Goal: Use online tool/utility: Utilize a website feature to perform a specific function

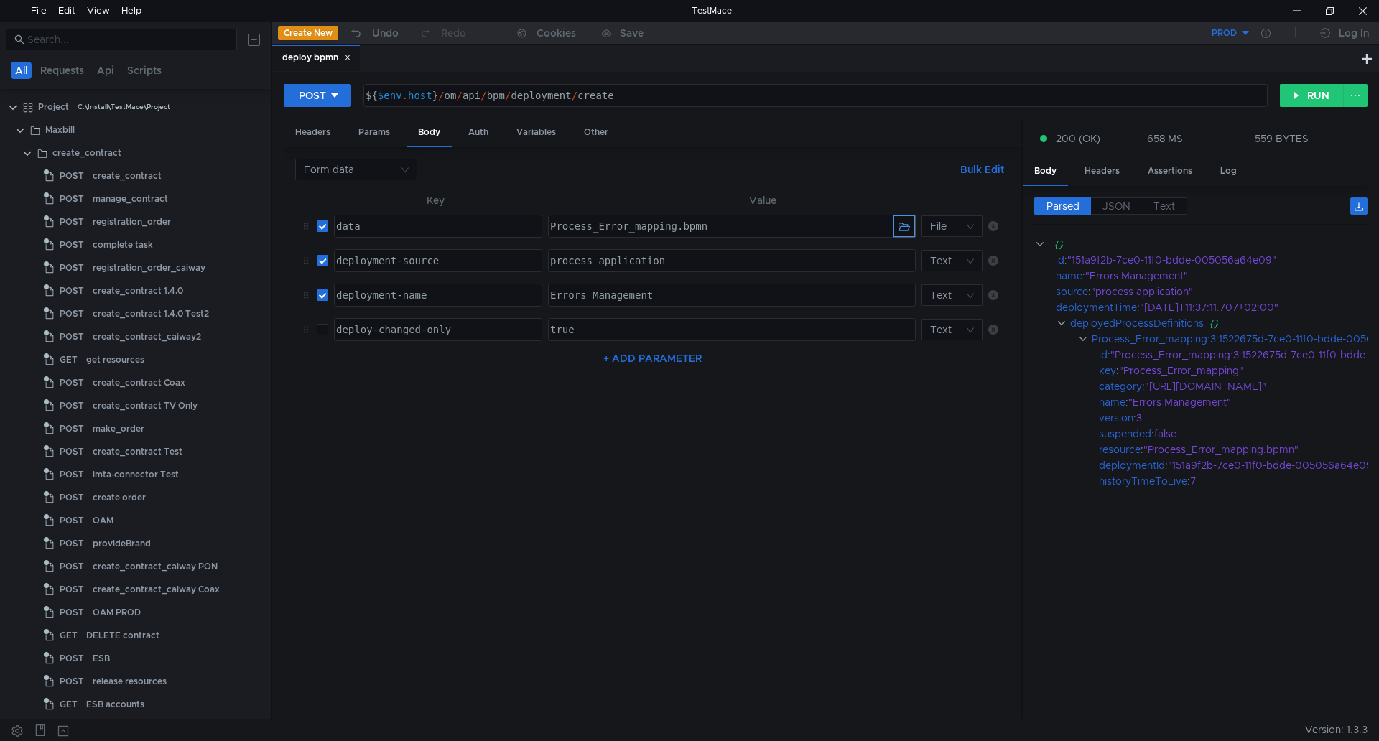
click at [899, 228] on button "button" at bounding box center [905, 227] width 22 height 22
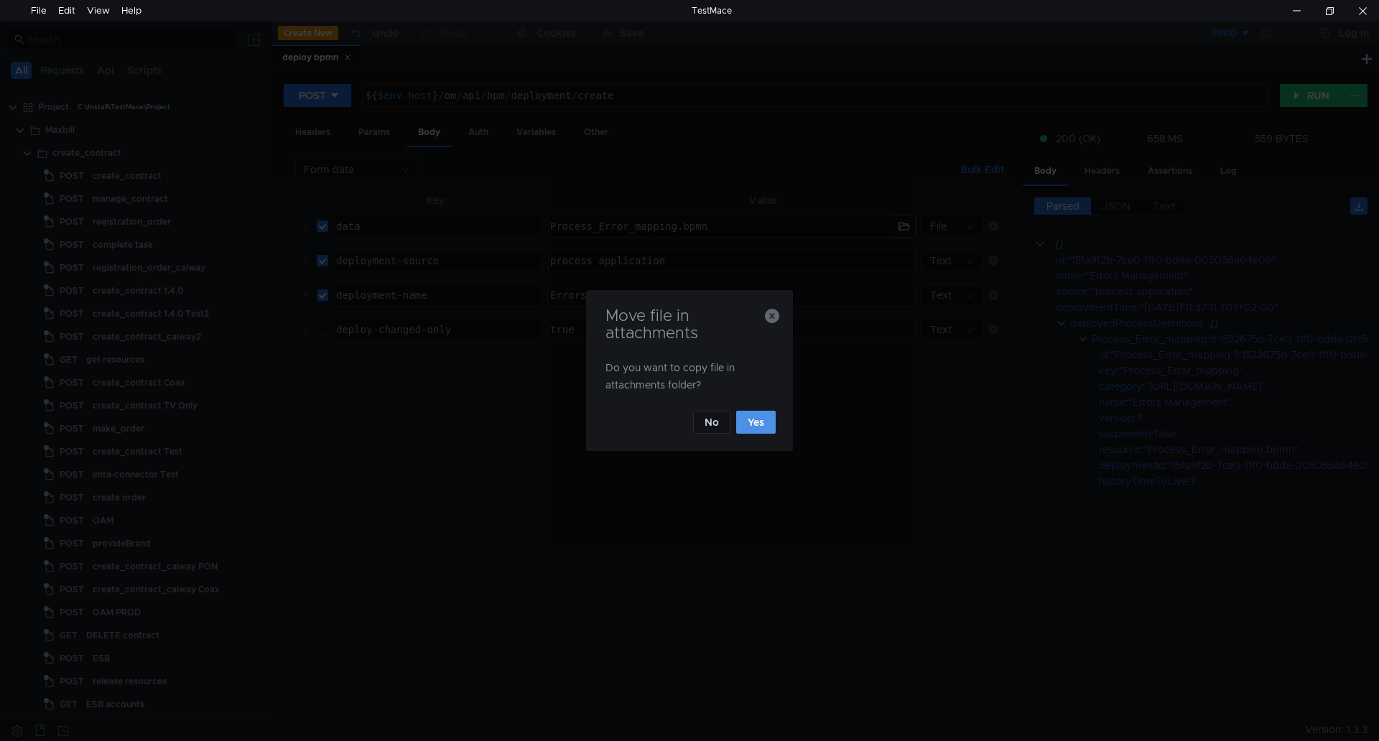
drag, startPoint x: 756, startPoint y: 420, endPoint x: 524, endPoint y: 644, distance: 323.1
click at [756, 420] on button "Yes" at bounding box center [756, 422] width 40 height 23
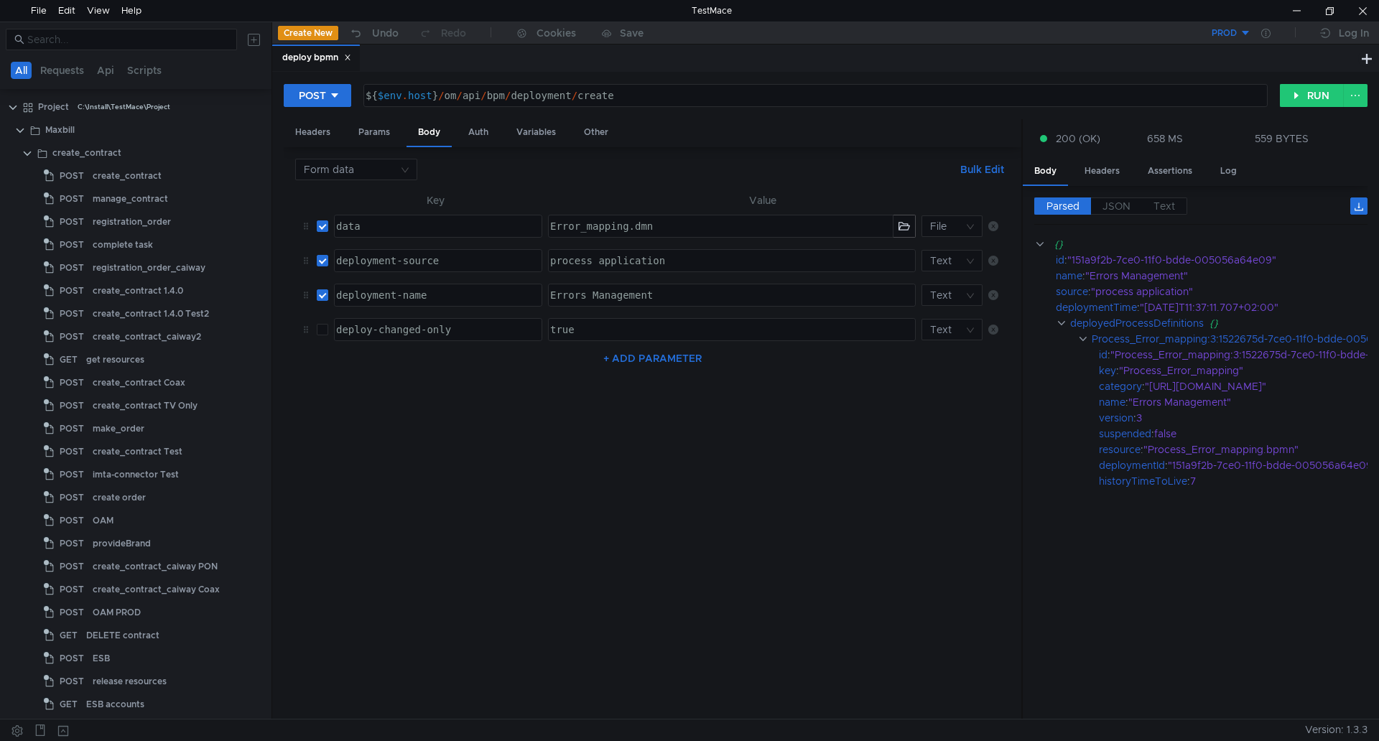
click at [672, 293] on div "Errors Management" at bounding box center [730, 307] width 366 height 34
drag, startPoint x: 687, startPoint y: 292, endPoint x: 520, endPoint y: 290, distance: 166.7
click at [520, 290] on tr "deployment-name ההההההההההההההההההההההההההההההההההההההההההההההההההההההההההההההה…" at bounding box center [652, 295] width 715 height 34
paste textarea "Decision_Error_mapping"
click at [904, 231] on button "button" at bounding box center [905, 227] width 22 height 22
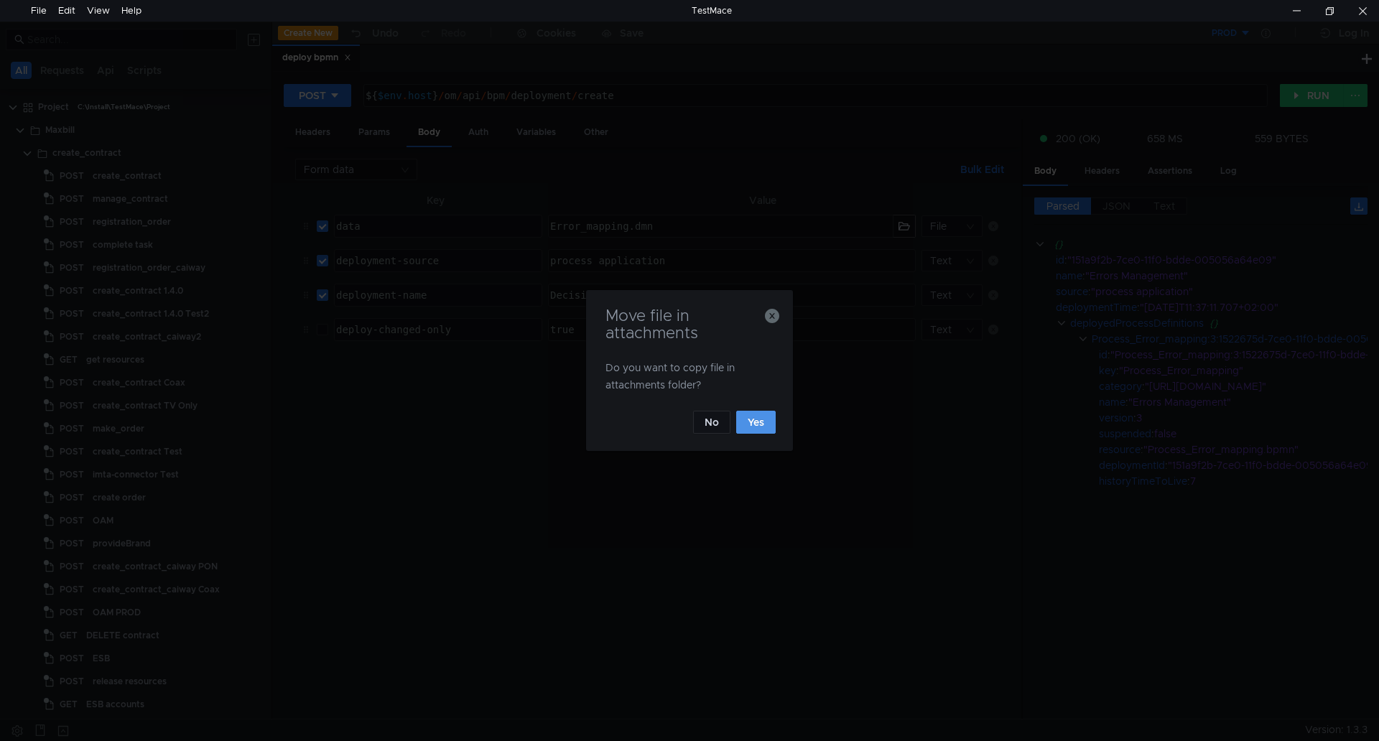
click at [752, 427] on button "Yes" at bounding box center [756, 422] width 40 height 23
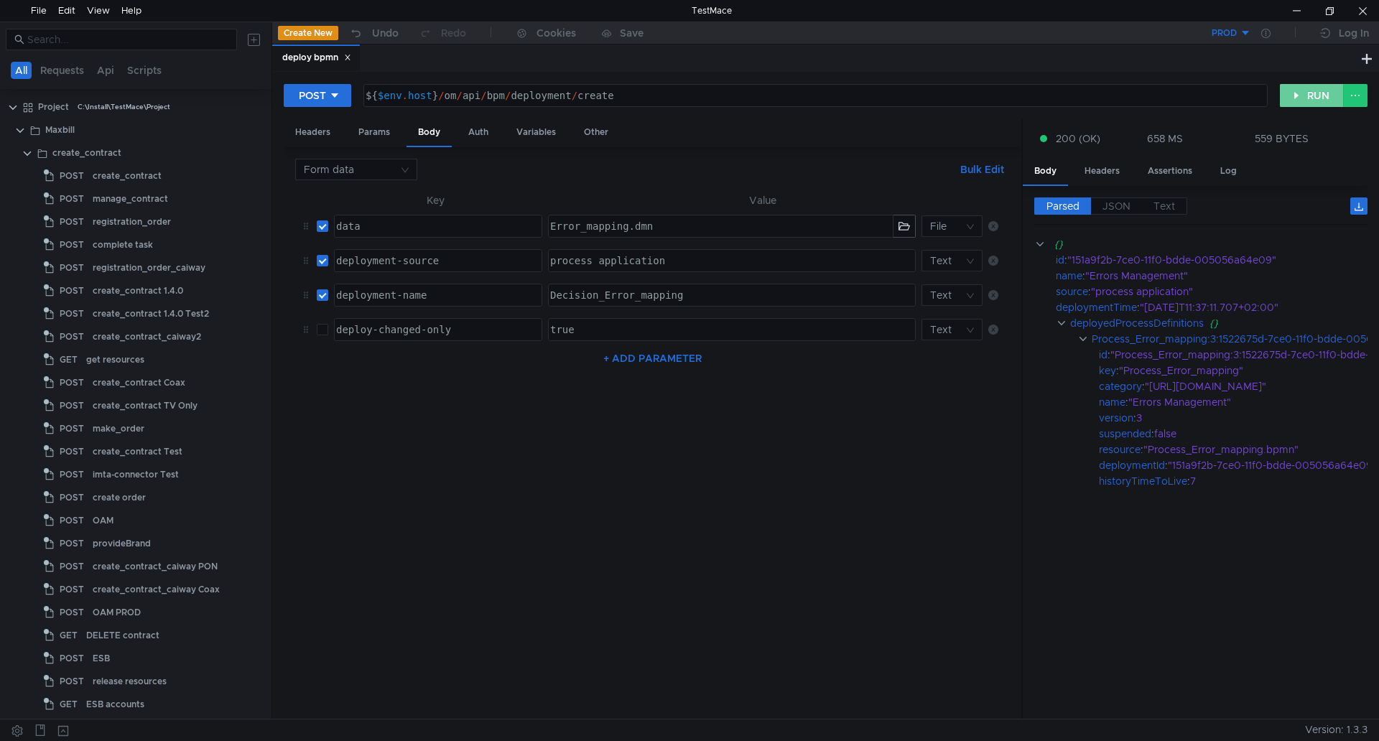
click at [1310, 95] on button "RUN" at bounding box center [1312, 95] width 64 height 23
drag, startPoint x: 703, startPoint y: 296, endPoint x: 515, endPoint y: 294, distance: 188.2
click at [515, 294] on tr "deployment-name ההההההההההההההההההההההההההההההההההההההההההההההההההההההההההההההה…" at bounding box center [652, 295] width 715 height 34
paste textarea "Errors Management"
type textarea "Errors Management"
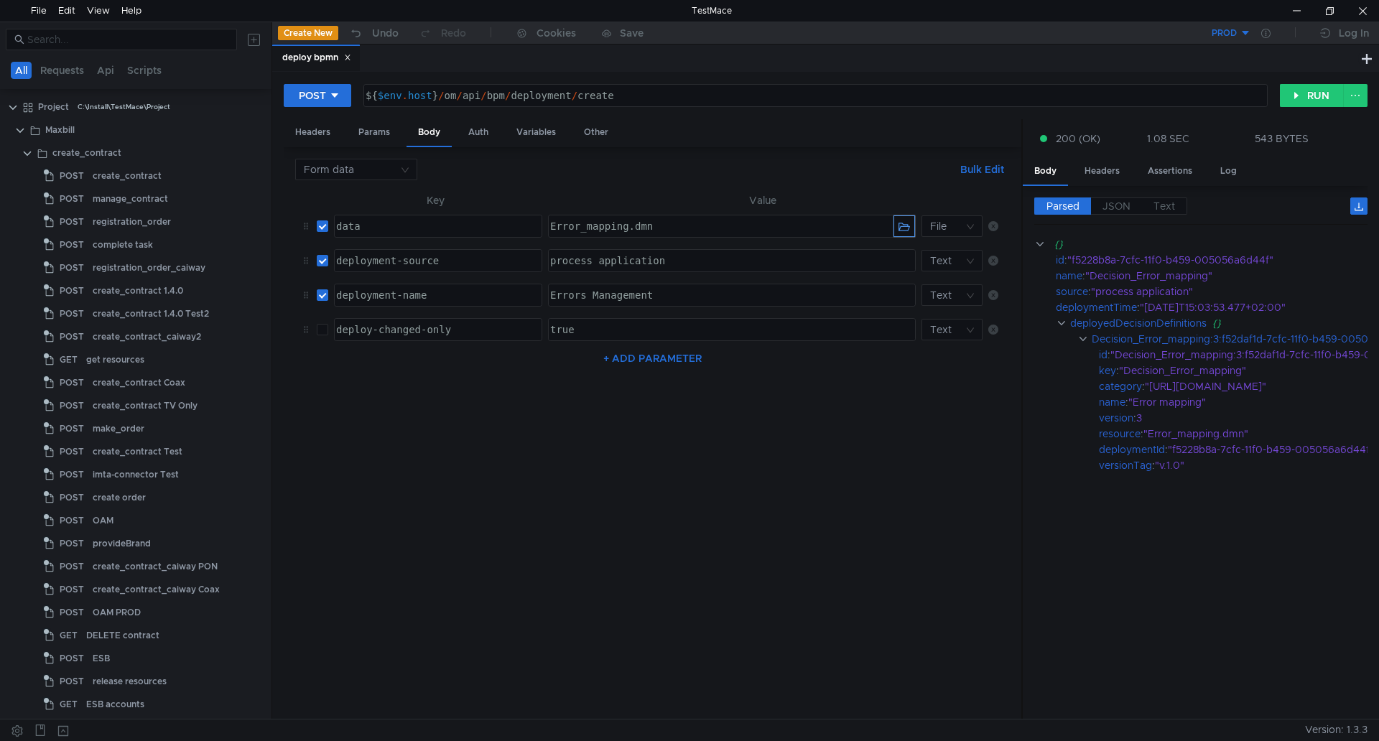
click at [908, 224] on button "button" at bounding box center [905, 227] width 22 height 22
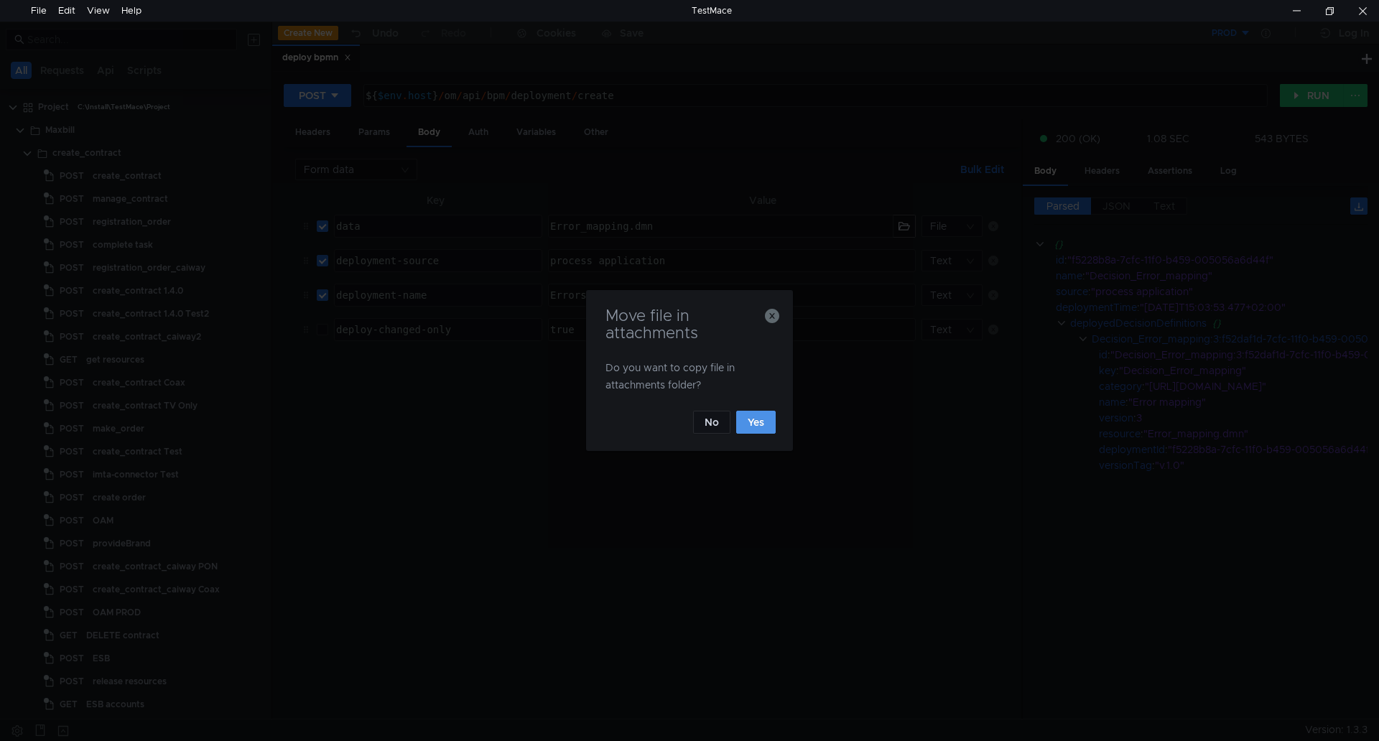
click at [756, 427] on button "Yes" at bounding box center [756, 422] width 40 height 23
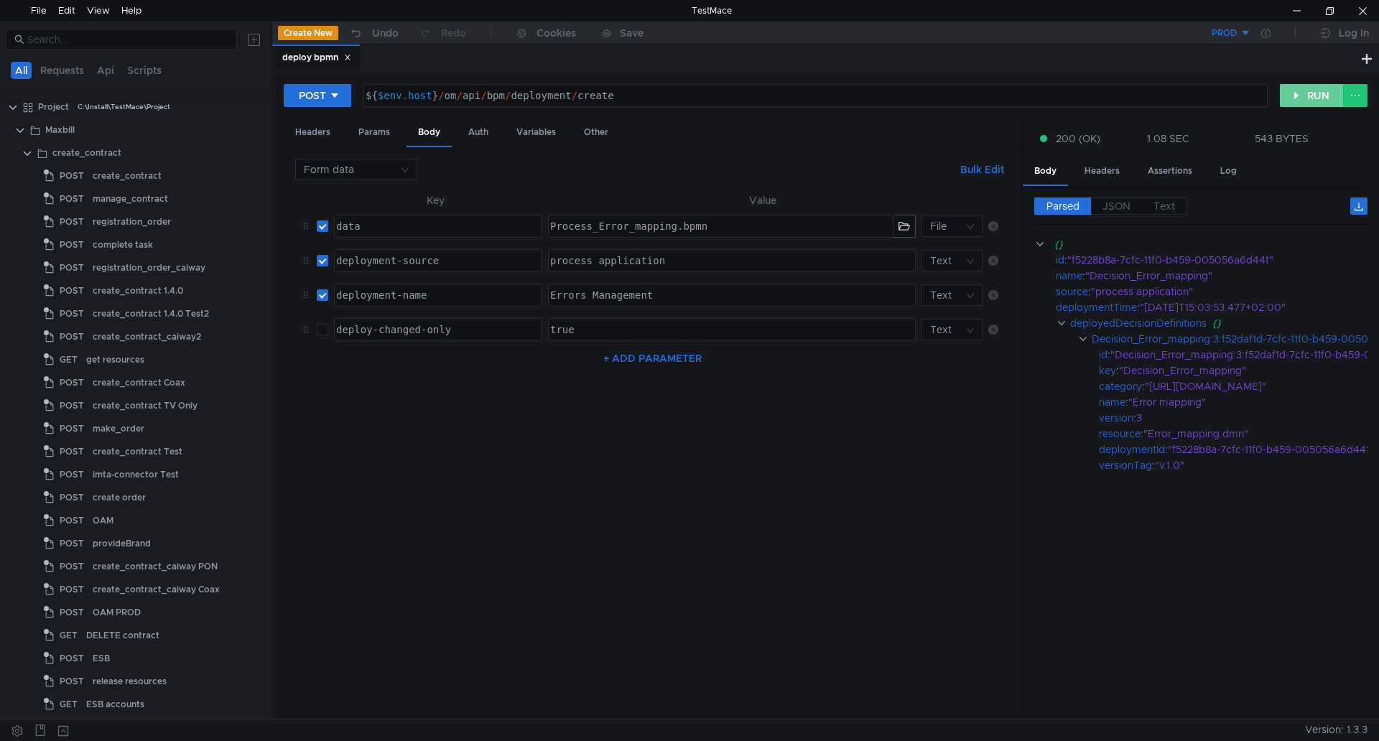
click at [1315, 94] on button "RUN" at bounding box center [1312, 95] width 64 height 23
click at [1297, 10] on div at bounding box center [1296, 11] width 33 height 22
